Goal: Information Seeking & Learning: Learn about a topic

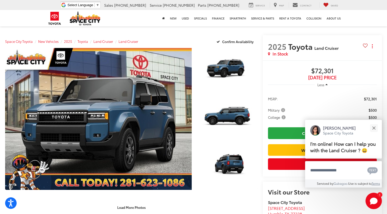
scroll to position [45, 0]
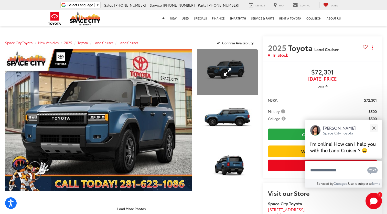
click at [230, 74] on link "Expand Photo 1" at bounding box center [228, 71] width 60 height 45
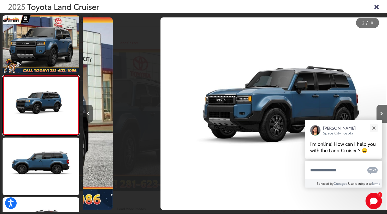
scroll to position [7, 0]
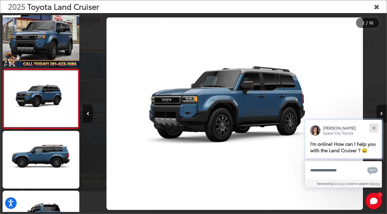
click at [374, 126] on div "Close" at bounding box center [374, 127] width 3 height 3
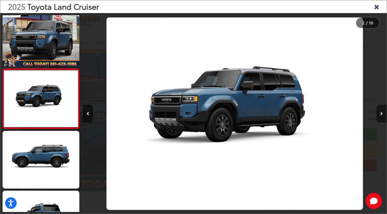
click at [384, 115] on button "Next image" at bounding box center [382, 114] width 10 height 18
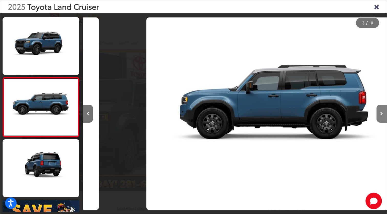
scroll to position [0, 609]
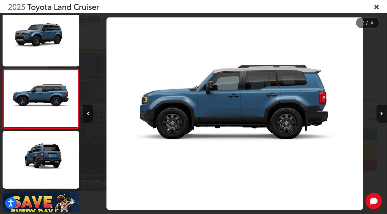
click at [384, 115] on button "Next image" at bounding box center [382, 114] width 10 height 18
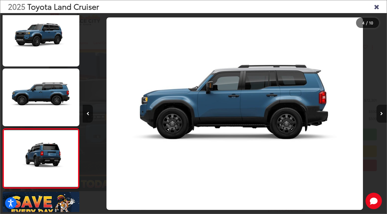
scroll to position [0, 913]
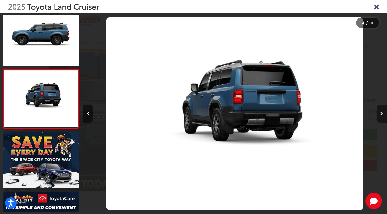
click at [384, 115] on button "Next image" at bounding box center [382, 114] width 10 height 18
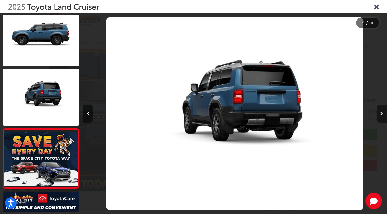
scroll to position [0, 1218]
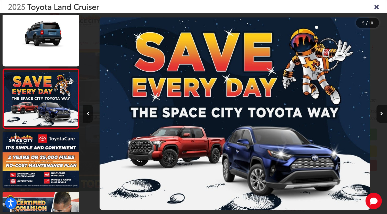
click at [89, 112] on icon "Previous image" at bounding box center [88, 114] width 3 height 4
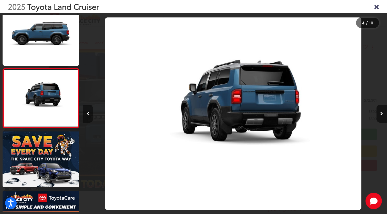
scroll to position [0, 913]
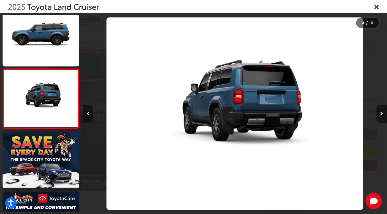
click at [89, 112] on icon "Previous image" at bounding box center [88, 114] width 3 height 4
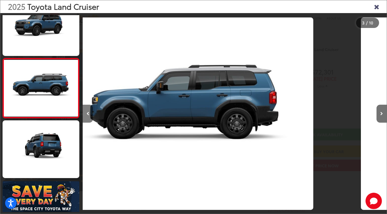
scroll to position [0, 609]
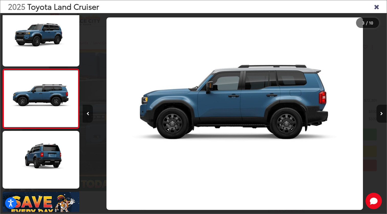
click at [89, 112] on icon "Previous image" at bounding box center [88, 114] width 3 height 4
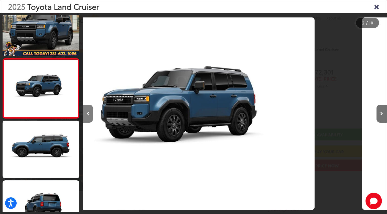
scroll to position [0, 304]
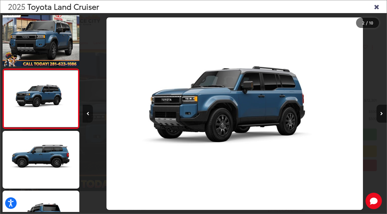
click at [90, 113] on button "Previous image" at bounding box center [88, 114] width 10 height 18
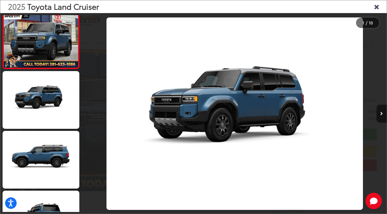
scroll to position [0, 0]
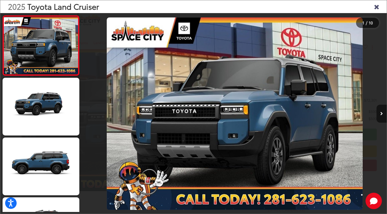
click at [90, 113] on div at bounding box center [121, 113] width 76 height 201
click at [199, 122] on img "2025 Toyota Land Cruiser Land Cruiser 0" at bounding box center [235, 113] width 256 height 192
click at [232, 122] on img "2025 Toyota Land Cruiser Land Cruiser 0" at bounding box center [235, 113] width 256 height 192
click at [381, 113] on icon "Next image" at bounding box center [382, 114] width 3 height 4
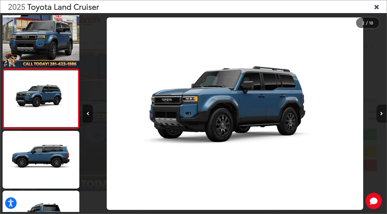
scroll to position [0, 304]
click at [381, 113] on icon "Next image" at bounding box center [382, 114] width 3 height 4
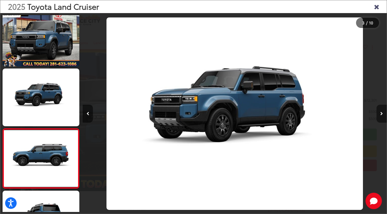
scroll to position [0, 0]
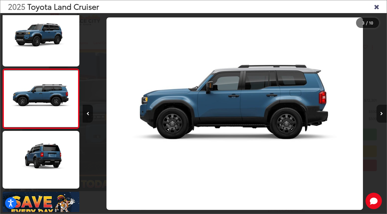
click at [381, 113] on icon "Next image" at bounding box center [382, 114] width 3 height 4
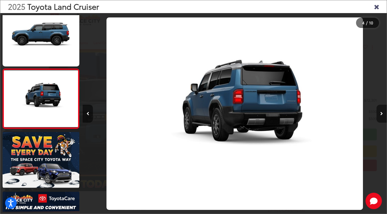
click at [381, 113] on icon "Next image" at bounding box center [382, 114] width 3 height 4
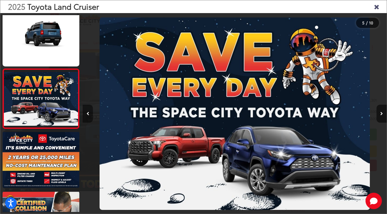
click at [89, 110] on button "Previous image" at bounding box center [88, 114] width 10 height 18
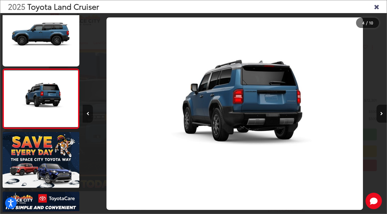
click at [89, 110] on button "Previous image" at bounding box center [88, 114] width 10 height 18
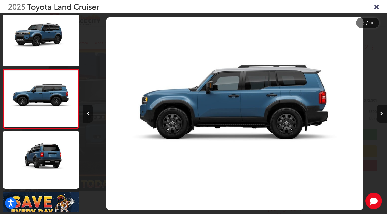
click at [89, 110] on button "Previous image" at bounding box center [88, 114] width 10 height 18
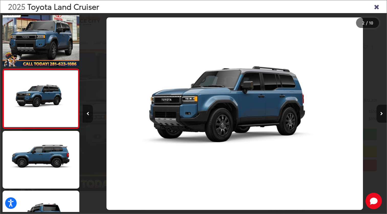
click at [89, 110] on button "Previous image" at bounding box center [88, 114] width 10 height 18
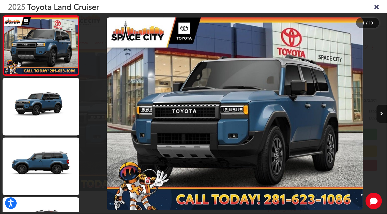
click at [89, 110] on div at bounding box center [121, 113] width 76 height 201
click at [376, 9] on icon "Close gallery" at bounding box center [376, 6] width 5 height 7
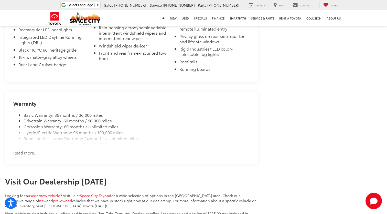
scroll to position [620, 0]
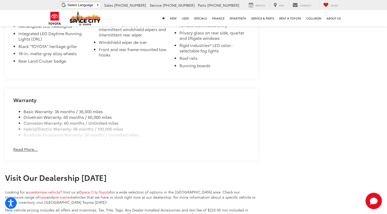
click at [34, 146] on button "Read More..." at bounding box center [25, 149] width 25 height 6
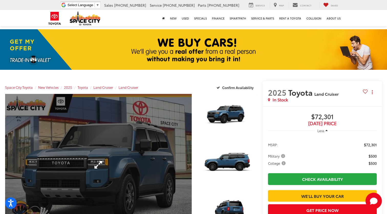
scroll to position [0, 0]
click at [96, 166] on link "Expand Photo 0" at bounding box center [98, 165] width 187 height 142
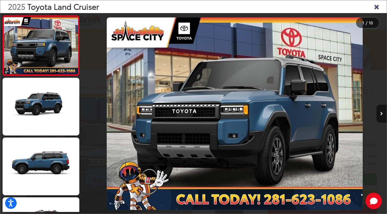
click at [378, 8] on icon "Close gallery" at bounding box center [376, 6] width 5 height 7
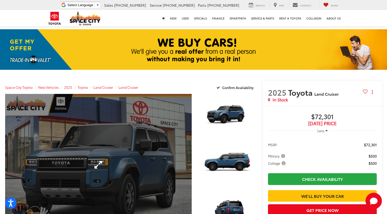
click at [99, 163] on link "Expand Photo 0" at bounding box center [98, 165] width 187 height 142
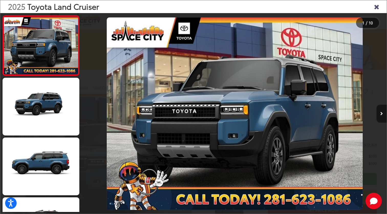
click at [383, 114] on icon "Next image" at bounding box center [382, 114] width 3 height 4
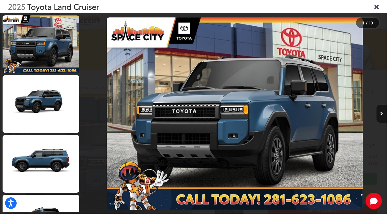
scroll to position [7, 0]
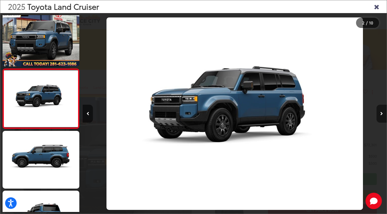
click at [383, 114] on icon "Next image" at bounding box center [382, 114] width 3 height 4
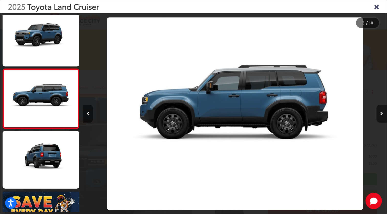
scroll to position [66, 0]
click at [383, 114] on icon "Next image" at bounding box center [382, 114] width 3 height 4
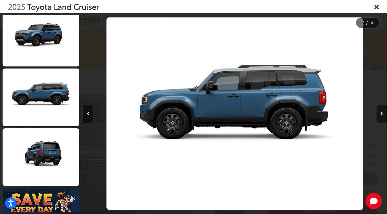
scroll to position [126, 0]
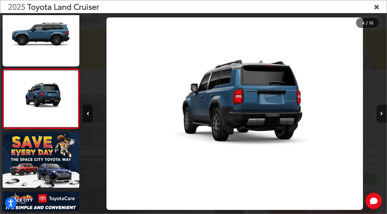
click at [383, 114] on icon "Next image" at bounding box center [382, 114] width 3 height 4
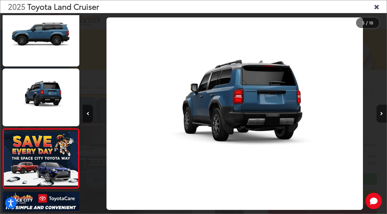
scroll to position [186, 0]
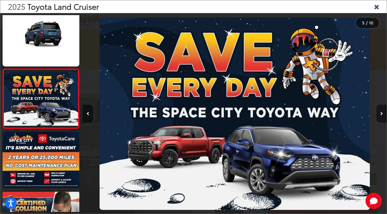
click at [380, 114] on button "Next image" at bounding box center [382, 114] width 10 height 18
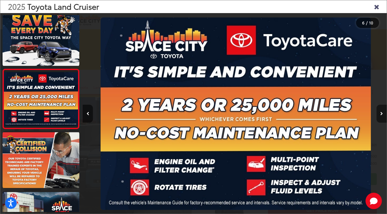
scroll to position [245, 0]
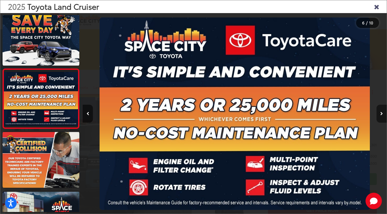
click at [380, 114] on button "Next image" at bounding box center [382, 114] width 10 height 18
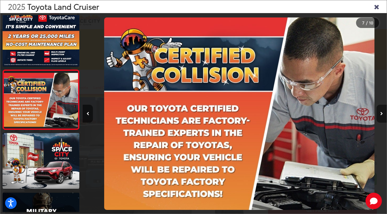
scroll to position [0, 0]
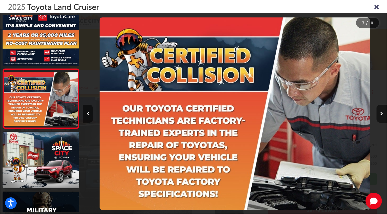
click at [380, 114] on button "Next image" at bounding box center [382, 114] width 10 height 18
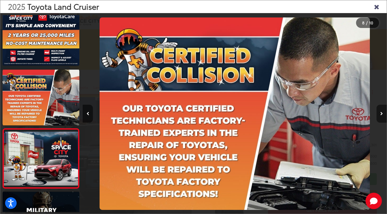
scroll to position [365, 0]
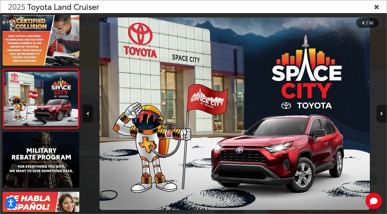
click at [380, 114] on button "Next image" at bounding box center [382, 114] width 10 height 18
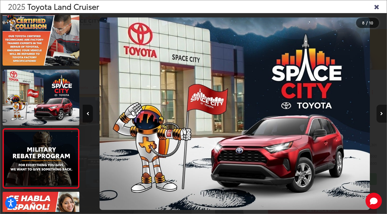
scroll to position [401, 0]
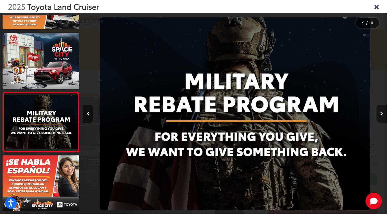
click at [380, 114] on button "Next image" at bounding box center [382, 114] width 10 height 18
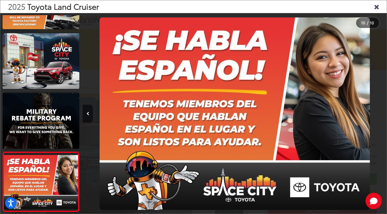
click at [380, 114] on div at bounding box center [349, 113] width 76 height 201
click at [88, 113] on icon "Previous image" at bounding box center [88, 114] width 3 height 4
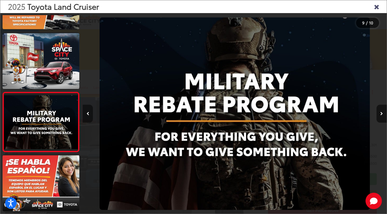
click at [88, 113] on icon "Previous image" at bounding box center [88, 114] width 3 height 4
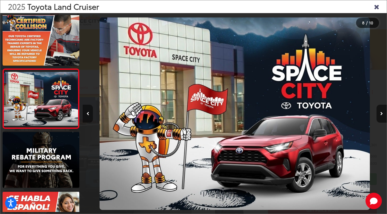
click at [88, 113] on icon "Previous image" at bounding box center [88, 114] width 3 height 4
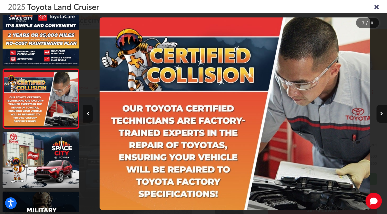
click at [88, 113] on icon "Previous image" at bounding box center [88, 114] width 3 height 4
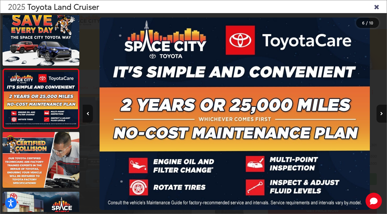
click at [88, 113] on icon "Previous image" at bounding box center [88, 114] width 3 height 4
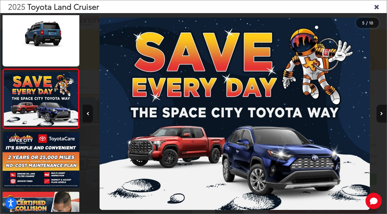
click at [88, 113] on icon "Previous image" at bounding box center [88, 114] width 3 height 4
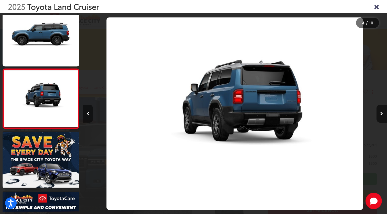
click at [89, 114] on button "Previous image" at bounding box center [88, 114] width 10 height 18
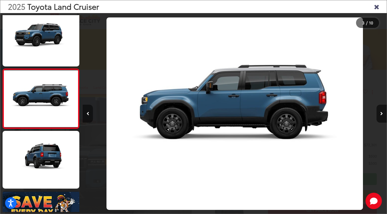
click at [89, 114] on button "Previous image" at bounding box center [88, 114] width 10 height 18
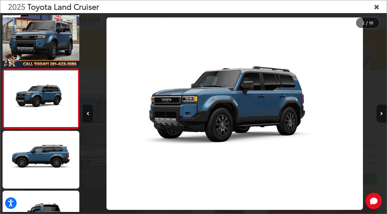
click at [89, 114] on button "Previous image" at bounding box center [88, 114] width 10 height 18
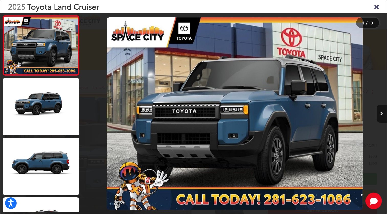
click at [376, 5] on icon "Close gallery" at bounding box center [376, 6] width 5 height 7
